Goal: Task Accomplishment & Management: Manage account settings

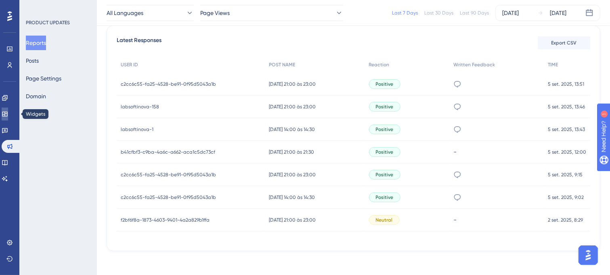
click at [8, 115] on icon at bounding box center [5, 114] width 6 height 6
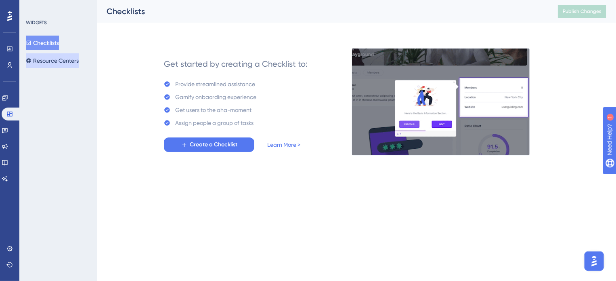
click at [40, 58] on button "Resource Centers" at bounding box center [52, 60] width 53 height 15
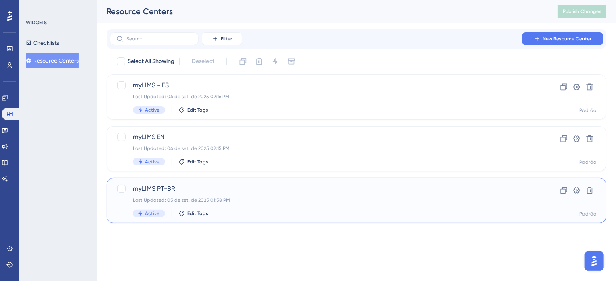
click at [332, 189] on span "myLIMS PT-BR" at bounding box center [324, 189] width 383 height 10
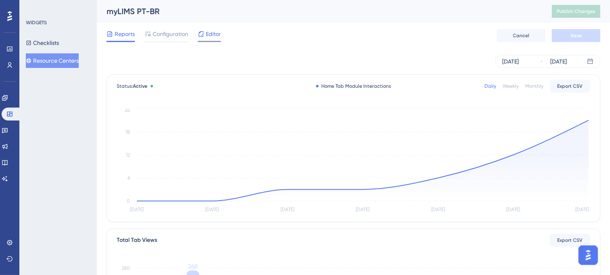
click at [215, 38] on span "Editor" at bounding box center [213, 34] width 15 height 10
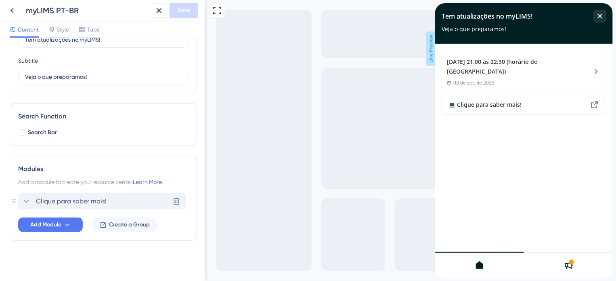
scroll to position [55, 0]
click at [92, 29] on span "Tabs" at bounding box center [93, 30] width 13 height 10
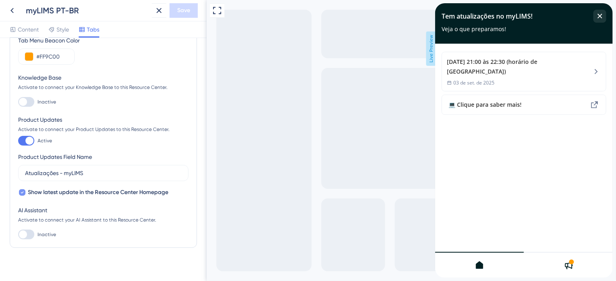
click at [24, 190] on div at bounding box center [22, 192] width 6 height 6
checkbox input "false"
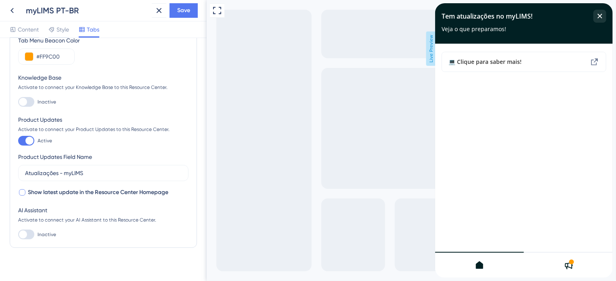
click at [27, 142] on div at bounding box center [29, 140] width 8 height 8
click at [18, 141] on input "Active" at bounding box center [18, 141] width 0 height 0
checkbox input "false"
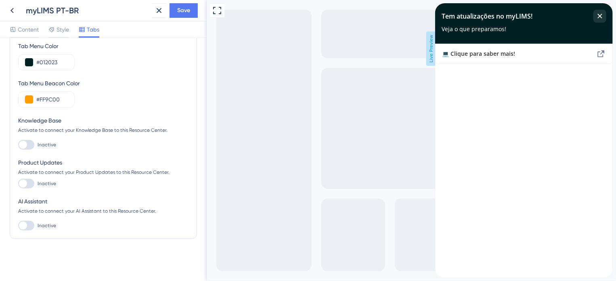
scroll to position [52, 0]
click at [189, 4] on button "Save" at bounding box center [184, 10] width 28 height 15
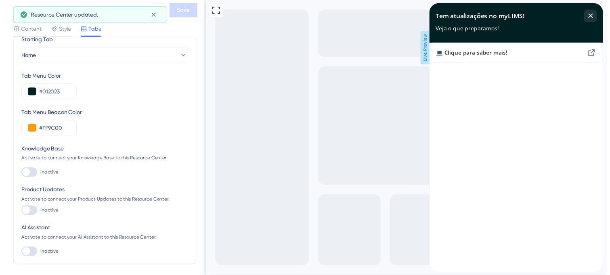
scroll to position [0, 0]
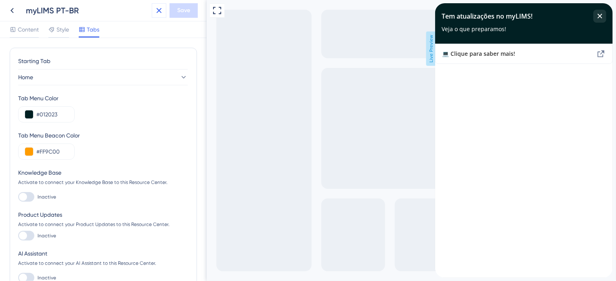
click at [158, 11] on icon at bounding box center [159, 10] width 5 height 5
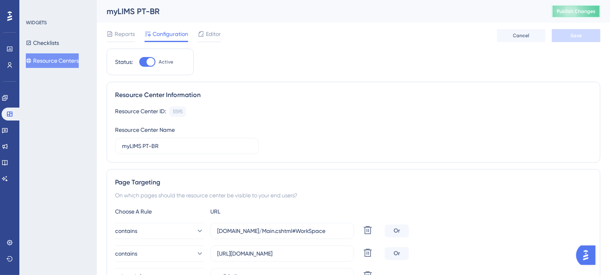
click at [592, 16] on button "Publish Changes" at bounding box center [576, 11] width 48 height 13
